Goal: Information Seeking & Learning: Learn about a topic

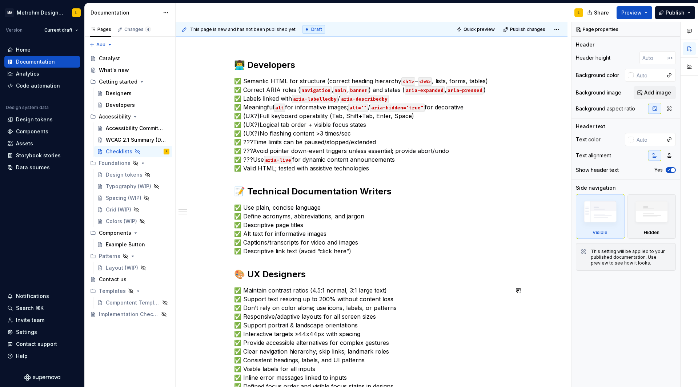
scroll to position [99, 0]
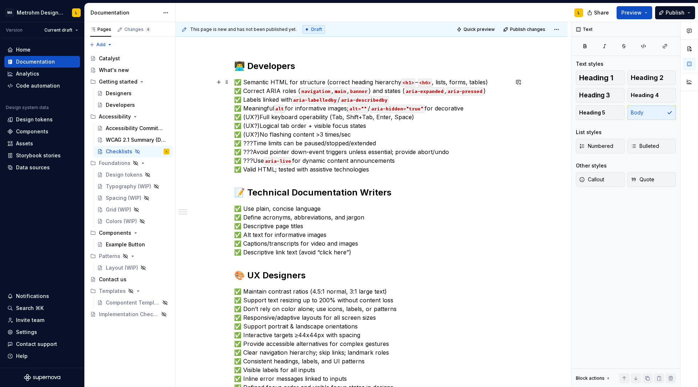
click at [259, 116] on p "✅ Semantic HTML for structure (correct heading hierarchy <h1> – <h6> , lists, f…" at bounding box center [371, 126] width 275 height 96
drag, startPoint x: 259, startPoint y: 116, endPoint x: 244, endPoint y: 116, distance: 15.3
click at [244, 116] on p "✅ Semantic HTML for structure (correct heading hierarchy <h1> – <h6> , lists, f…" at bounding box center [371, 126] width 275 height 96
click at [361, 103] on button "button" at bounding box center [363, 103] width 10 height 10
click at [256, 126] on p "✅ Semantic HTML for structure (correct heading hierarchy <h1> – <h6> , lists, f…" at bounding box center [371, 126] width 275 height 96
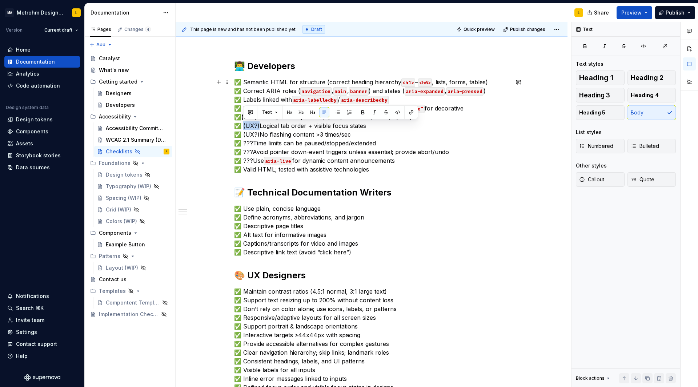
drag, startPoint x: 258, startPoint y: 127, endPoint x: 244, endPoint y: 127, distance: 14.9
click at [244, 127] on p "✅ Semantic HTML for structure (correct heading hierarchy <h1> – <h6> , lists, f…" at bounding box center [371, 126] width 275 height 96
click at [359, 113] on button "button" at bounding box center [363, 112] width 10 height 10
drag, startPoint x: 259, startPoint y: 135, endPoint x: 244, endPoint y: 135, distance: 14.5
click at [244, 135] on p "✅ Semantic HTML for structure (correct heading hierarchy <h1> – <h6> , lists, f…" at bounding box center [371, 126] width 275 height 96
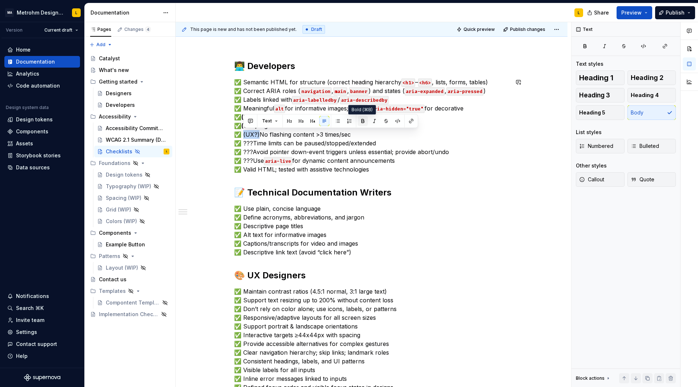
click at [361, 120] on button "button" at bounding box center [363, 121] width 10 height 10
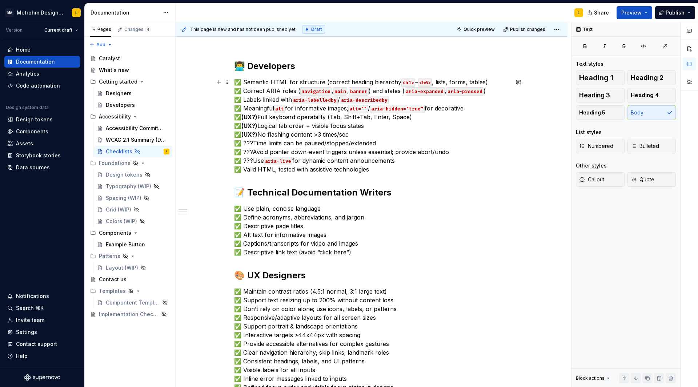
click at [268, 144] on p "✅ Semantic HTML for structure (correct heading hierarchy <h1> – <h6> , lists, f…" at bounding box center [371, 126] width 275 height 96
click at [321, 125] on p "✅ Semantic HTML for structure (correct heading hierarchy <h1> – <h6> , lists, f…" at bounding box center [371, 126] width 275 height 96
click at [319, 136] on p "✅ Semantic HTML for structure (correct heading hierarchy <h1> – <h6> , lists, f…" at bounding box center [371, 126] width 275 height 96
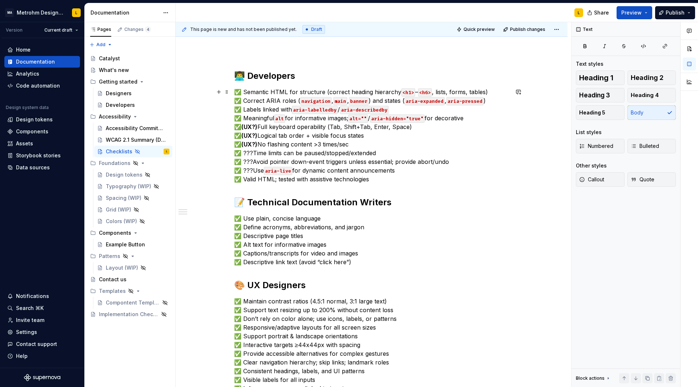
scroll to position [89, 0]
click at [113, 210] on div "Grid (WIP)" at bounding box center [118, 209] width 25 height 7
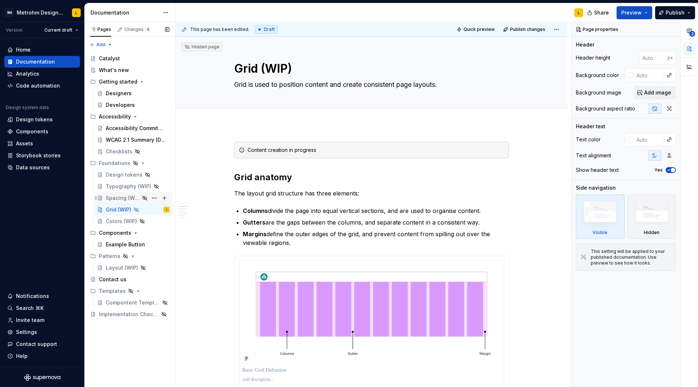
click at [121, 196] on div "Spacing (WIP)" at bounding box center [123, 197] width 34 height 7
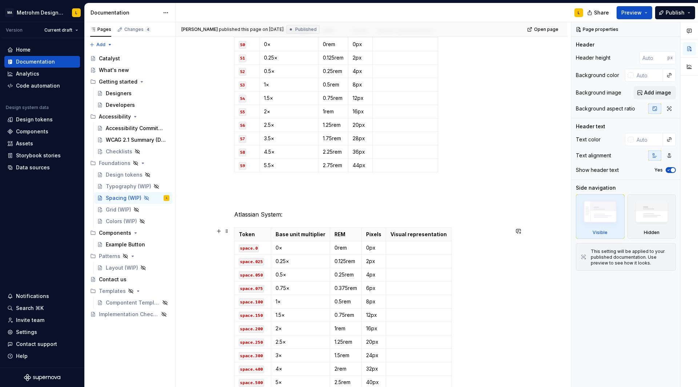
scroll to position [56, 0]
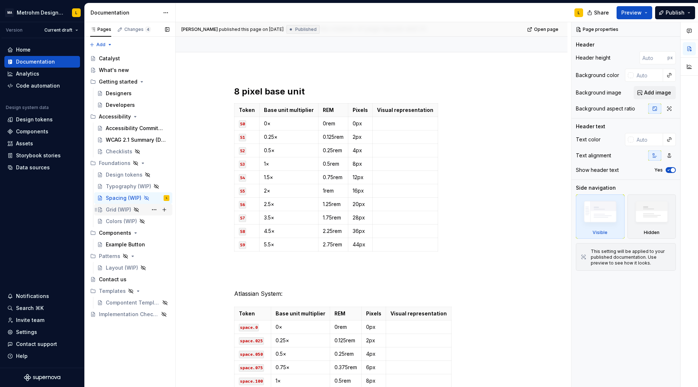
click at [113, 210] on div "Grid (WIP)" at bounding box center [118, 209] width 25 height 7
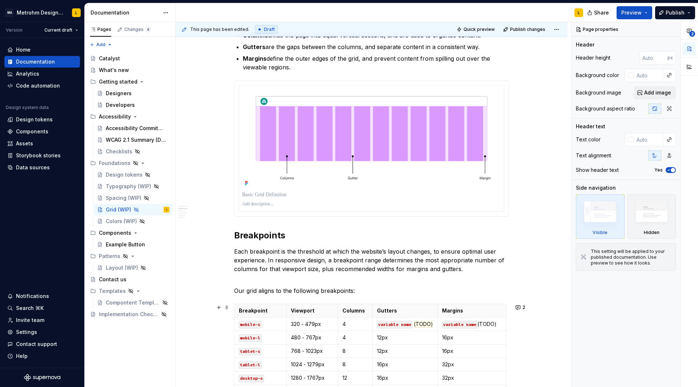
scroll to position [277, 0]
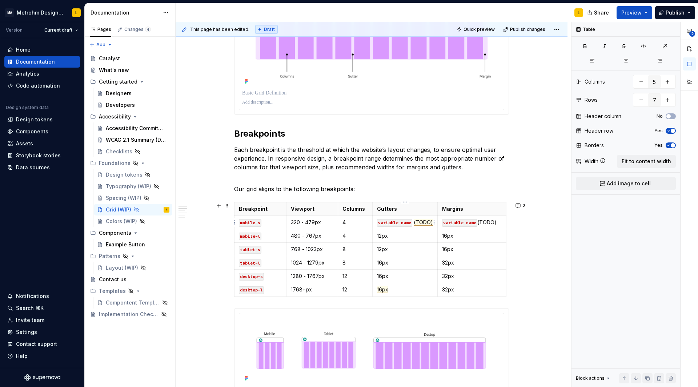
click at [423, 222] on span "(TODO)" at bounding box center [423, 222] width 19 height 7
click at [381, 288] on span "16px" at bounding box center [382, 289] width 11 height 7
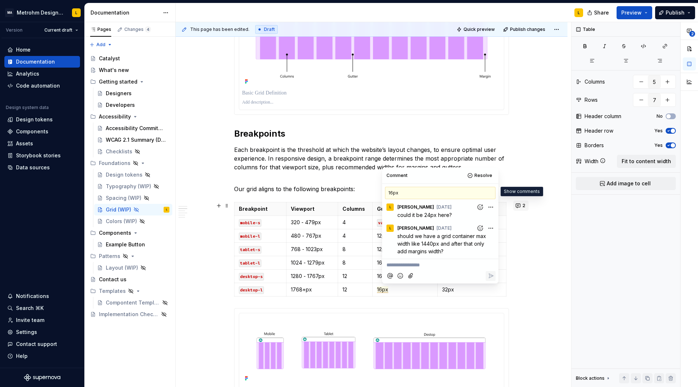
click at [519, 206] on button "2" at bounding box center [520, 206] width 15 height 10
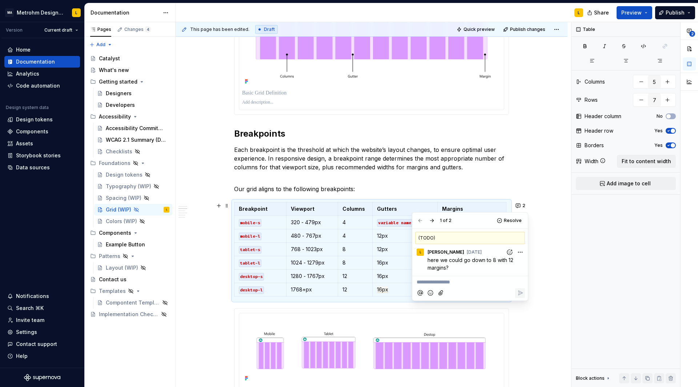
click at [470, 239] on div "(TODO)" at bounding box center [470, 238] width 110 height 12
click at [431, 221] on button "button" at bounding box center [432, 221] width 10 height 10
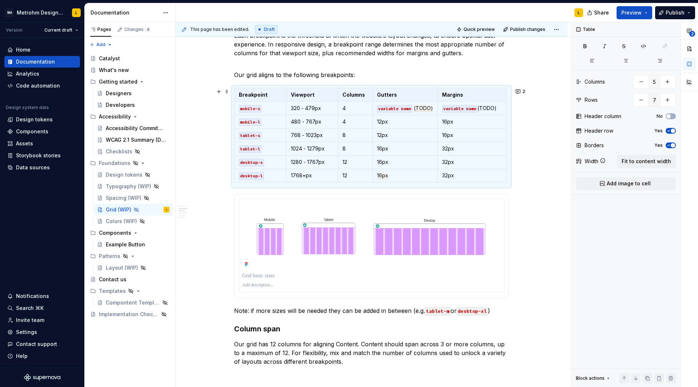
scroll to position [391, 0]
type textarea "*"
